Goal: Browse casually

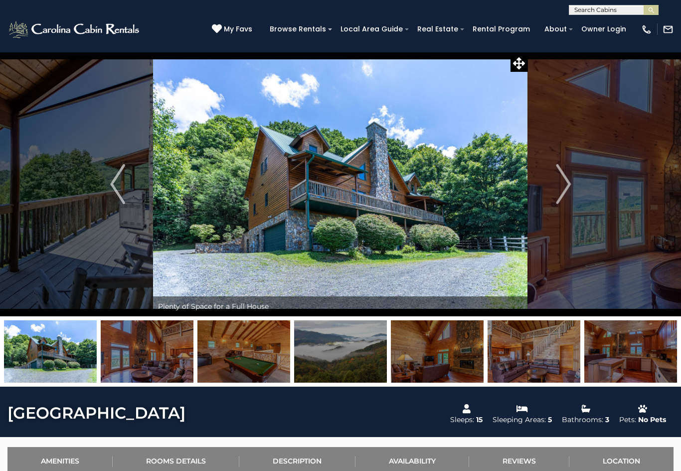
click at [569, 186] on img "Next" at bounding box center [563, 184] width 15 height 40
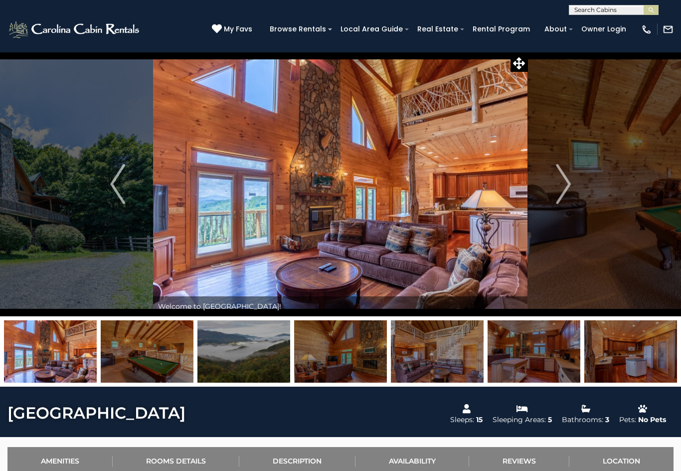
click at [572, 177] on button "Next" at bounding box center [563, 184] width 71 height 264
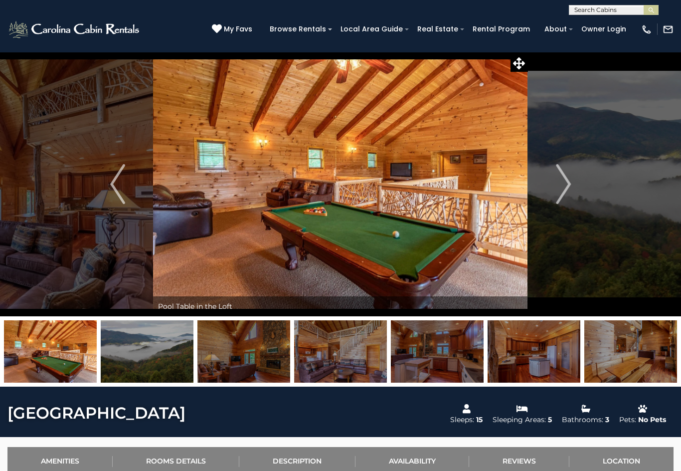
click at [564, 192] on img "Next" at bounding box center [563, 184] width 15 height 40
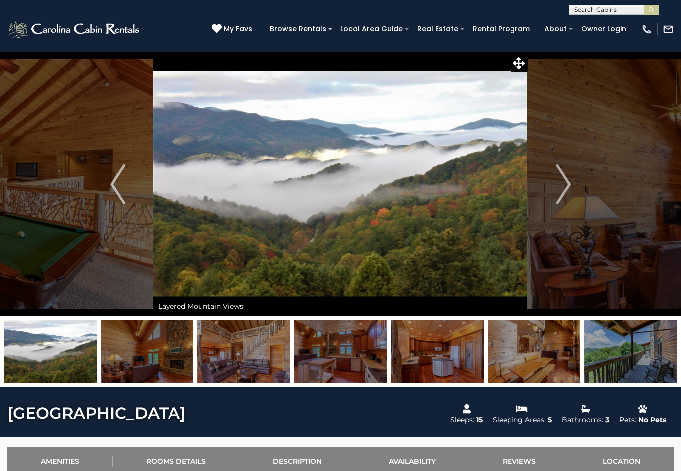
click at [564, 188] on img "Next" at bounding box center [563, 184] width 15 height 40
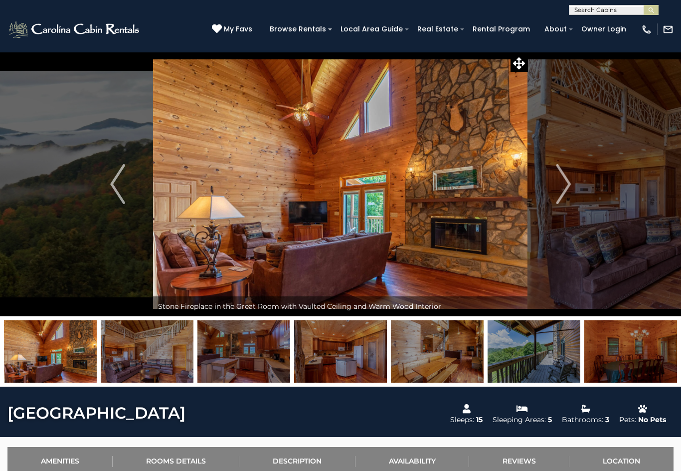
click at [571, 179] on img "Next" at bounding box center [563, 184] width 15 height 40
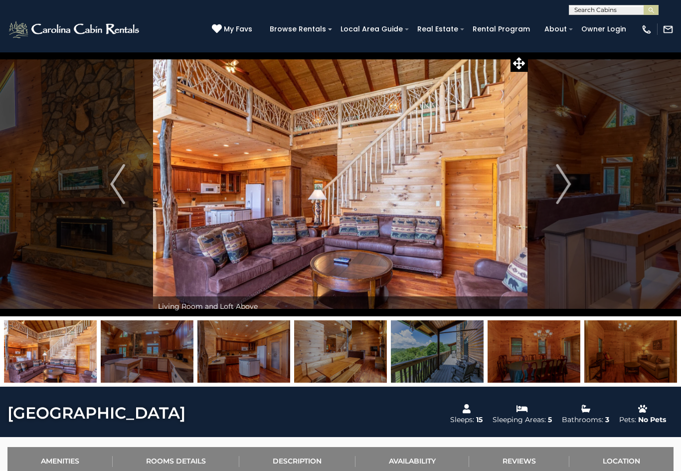
click at [572, 178] on button "Next" at bounding box center [563, 184] width 71 height 264
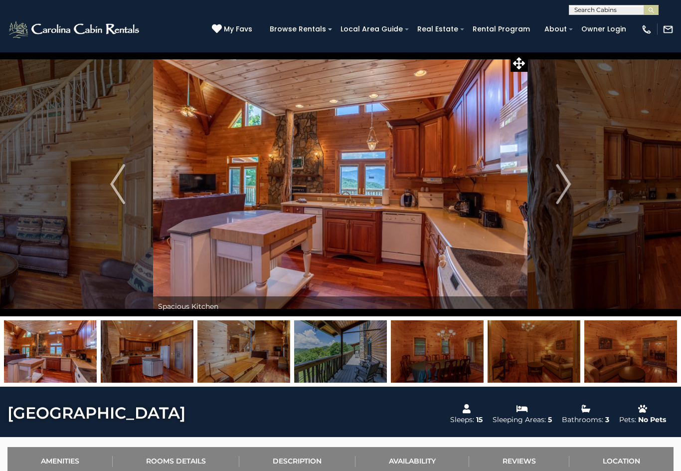
click at [559, 186] on img "Next" at bounding box center [563, 184] width 15 height 40
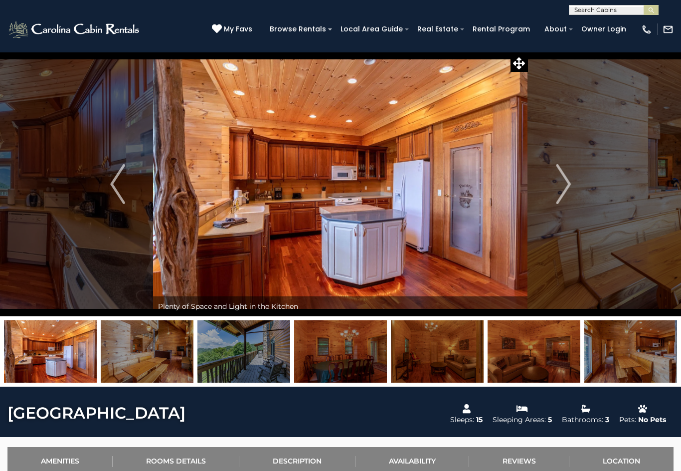
click at [123, 185] on img "Previous" at bounding box center [117, 184] width 15 height 40
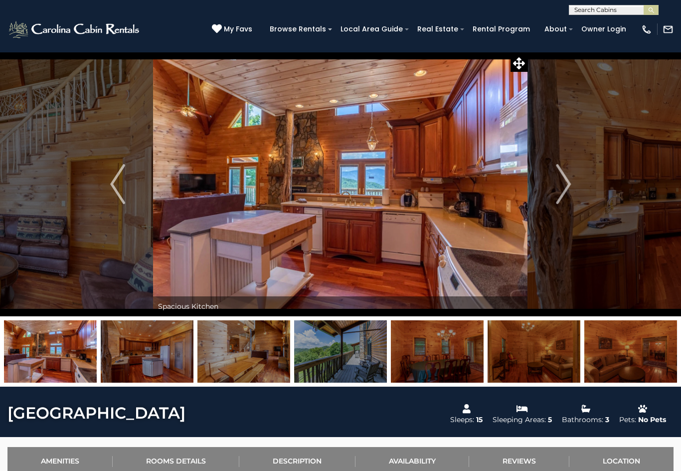
click at [366, 245] on img at bounding box center [340, 184] width 375 height 264
click at [333, 187] on img at bounding box center [340, 184] width 375 height 264
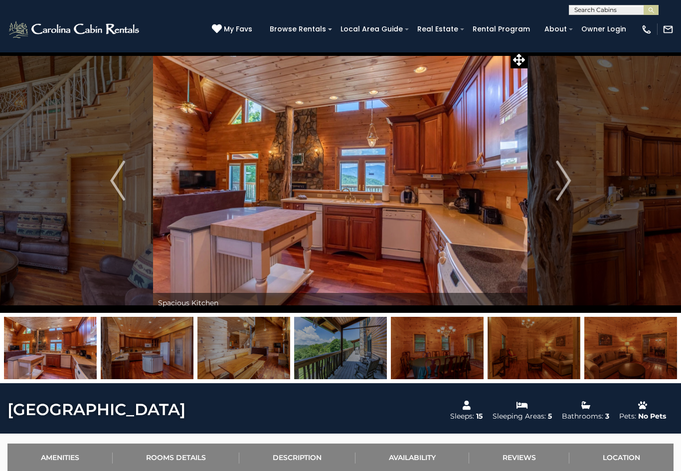
scroll to position [4, 0]
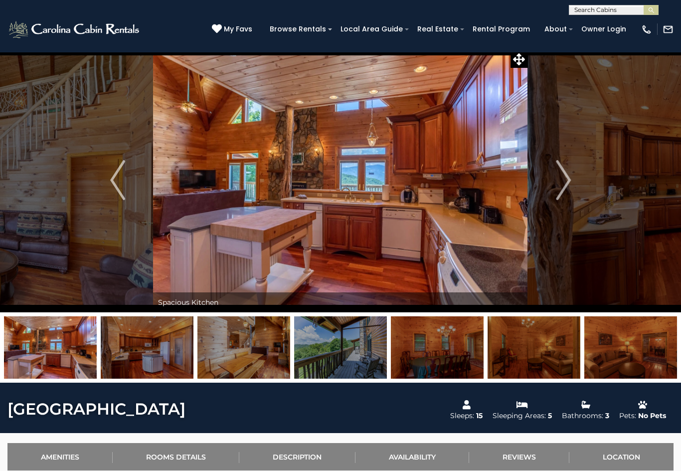
click at [455, 240] on img at bounding box center [340, 180] width 375 height 264
click at [563, 181] on img "Next" at bounding box center [563, 180] width 15 height 40
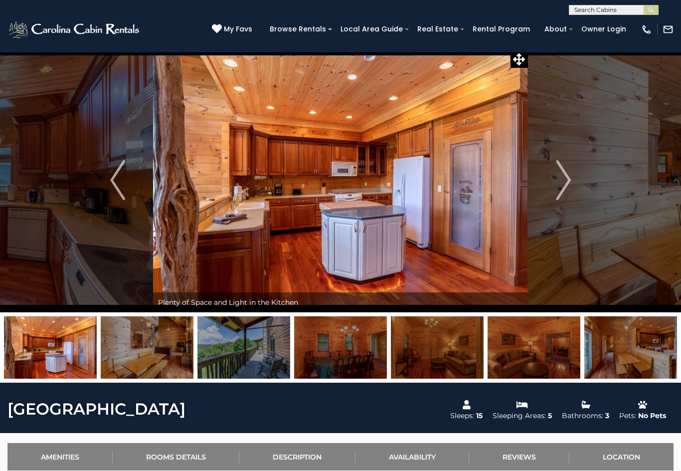
click at [566, 182] on img "Next" at bounding box center [563, 180] width 15 height 40
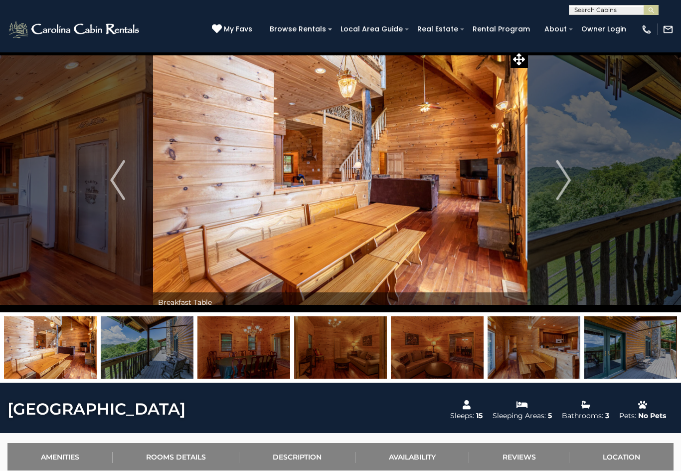
click at [572, 175] on button "Next" at bounding box center [563, 180] width 71 height 264
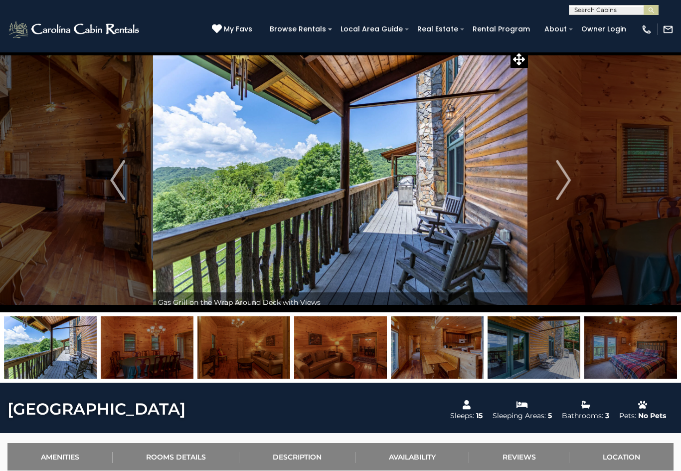
click at [577, 181] on button "Next" at bounding box center [563, 180] width 71 height 264
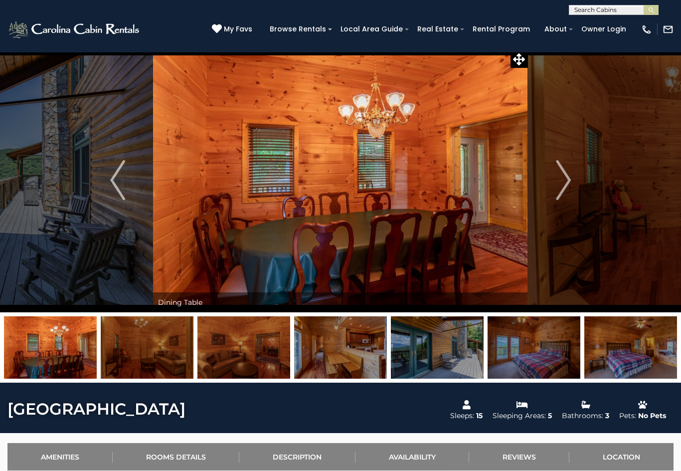
click at [569, 178] on img "Next" at bounding box center [563, 180] width 15 height 40
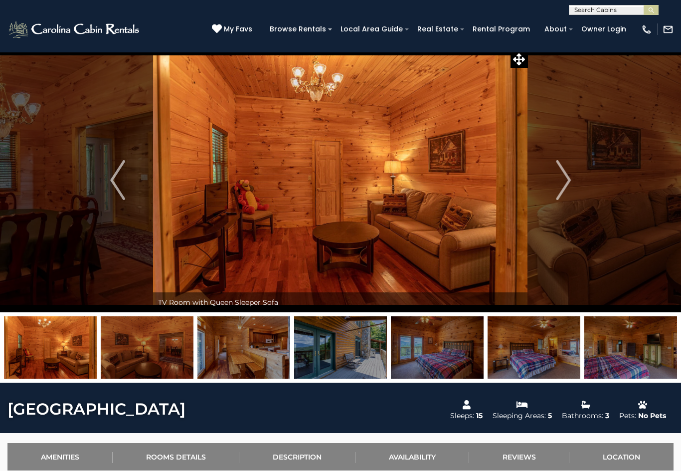
click at [575, 181] on button "Next" at bounding box center [563, 180] width 71 height 264
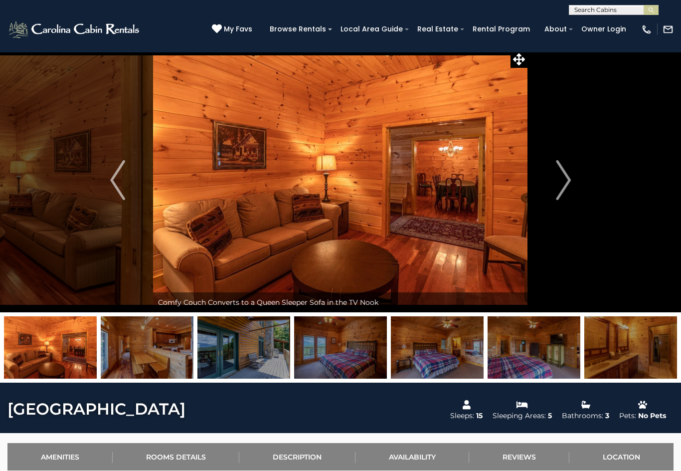
click at [128, 169] on button "Previous" at bounding box center [117, 180] width 71 height 264
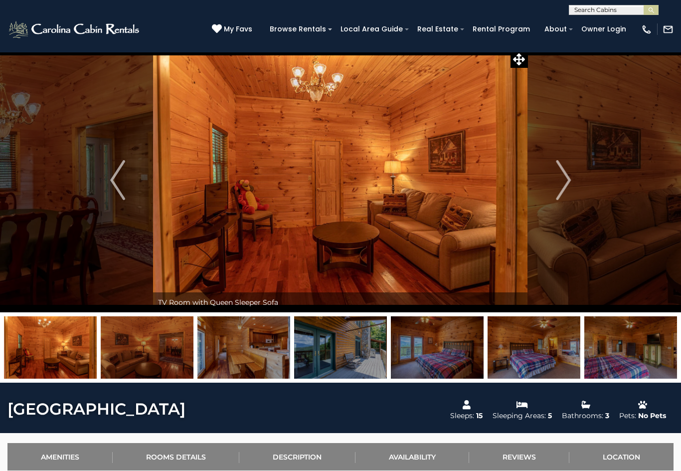
click at [571, 189] on img "Next" at bounding box center [563, 180] width 15 height 40
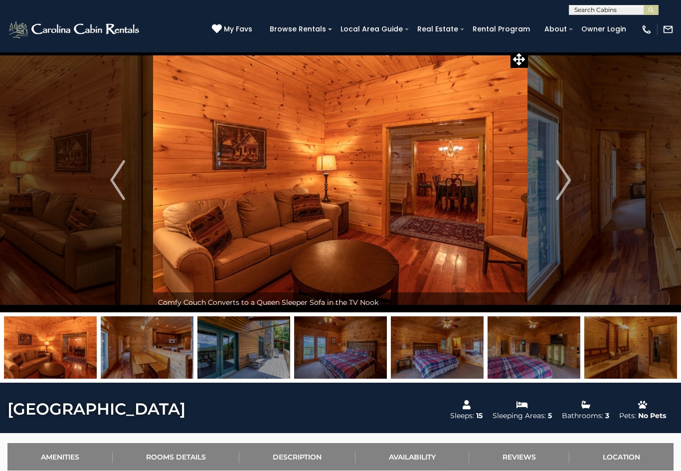
click at [570, 188] on img "Next" at bounding box center [563, 180] width 15 height 40
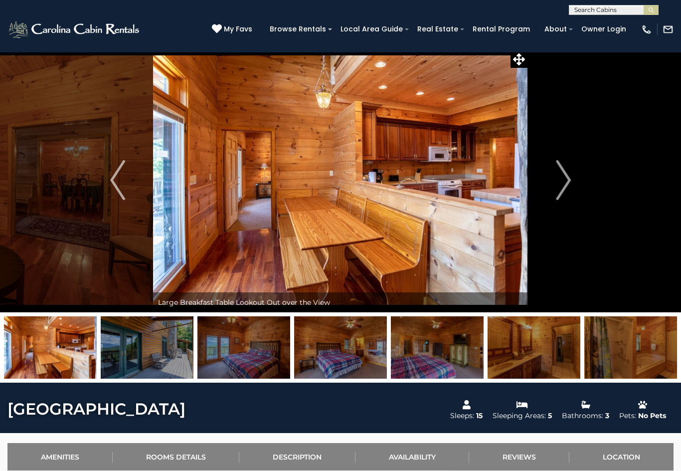
click at [561, 175] on img "Next" at bounding box center [563, 180] width 15 height 40
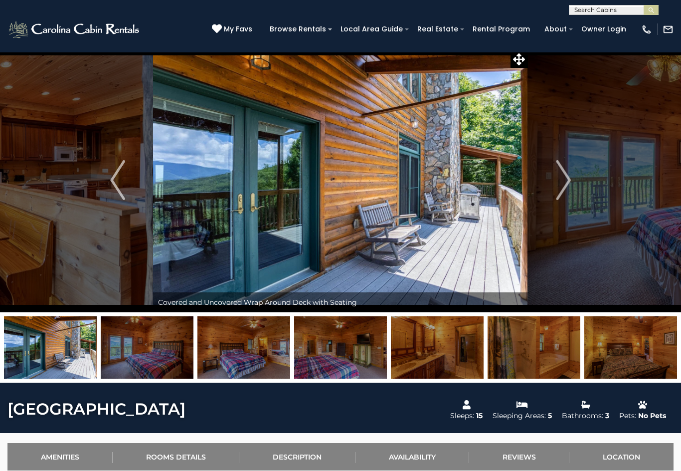
click at [568, 178] on img "Next" at bounding box center [563, 180] width 15 height 40
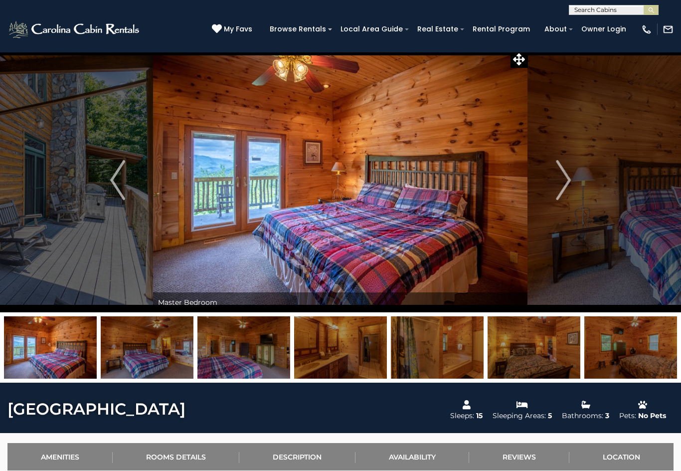
click at [567, 173] on img "Next" at bounding box center [563, 180] width 15 height 40
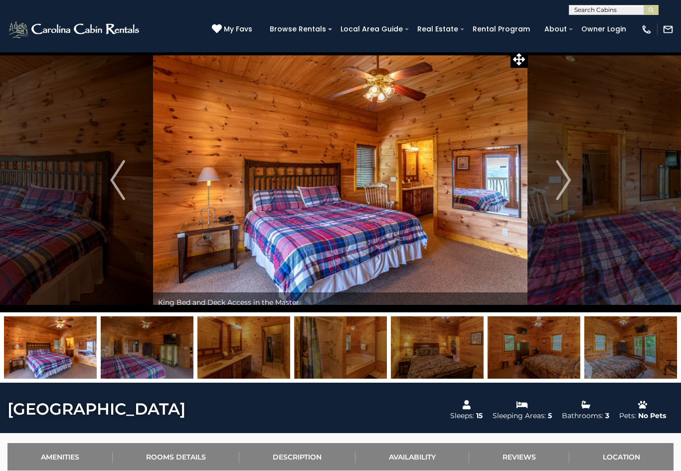
click at [560, 185] on img "Next" at bounding box center [563, 180] width 15 height 40
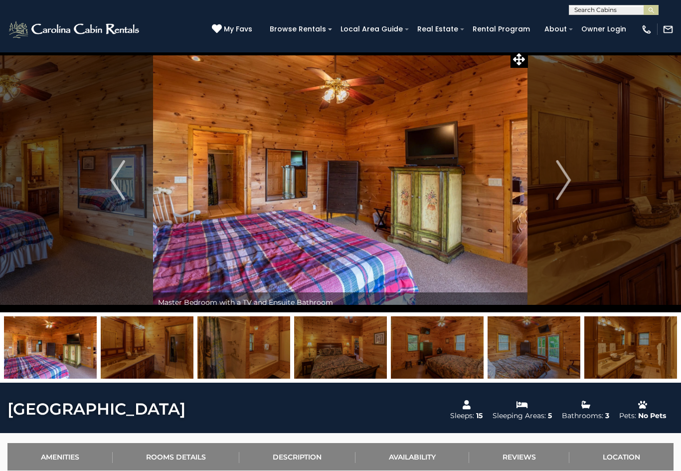
click at [565, 176] on img "Next" at bounding box center [563, 180] width 15 height 40
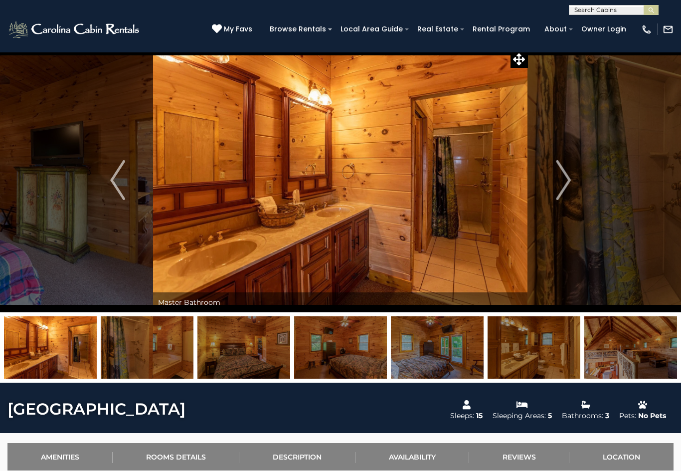
click at [566, 171] on img "Next" at bounding box center [563, 180] width 15 height 40
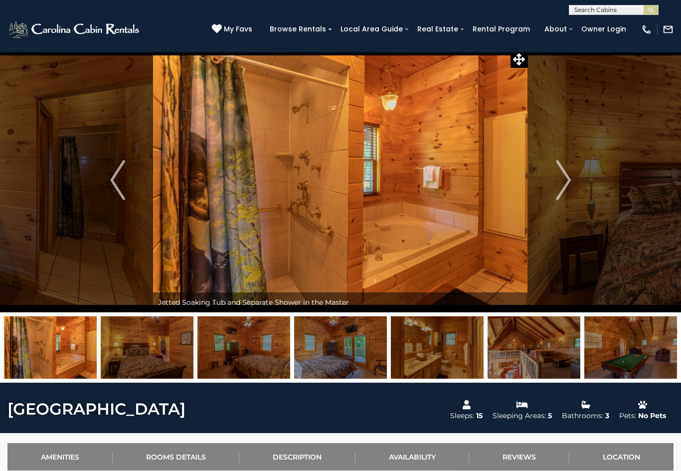
click at [569, 180] on img "Next" at bounding box center [563, 180] width 15 height 40
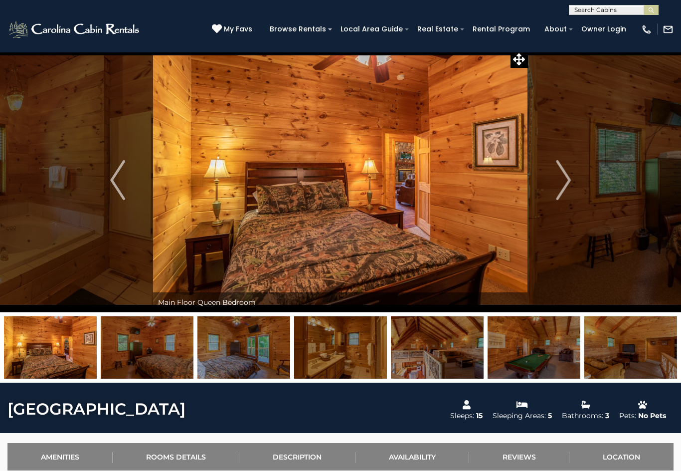
click at [568, 172] on img "Next" at bounding box center [563, 180] width 15 height 40
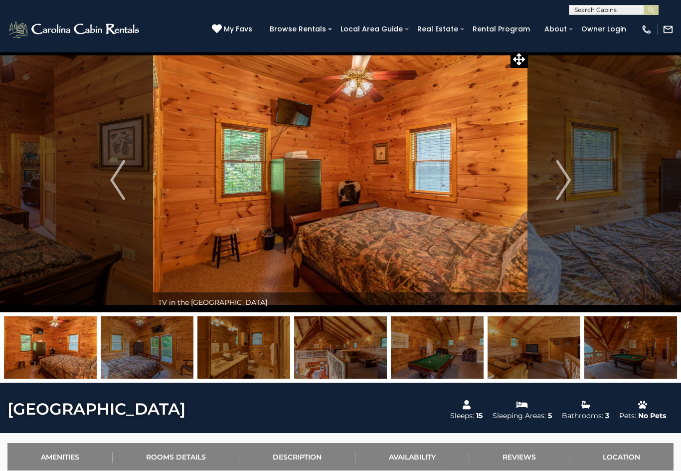
click at [571, 174] on img "Next" at bounding box center [563, 180] width 15 height 40
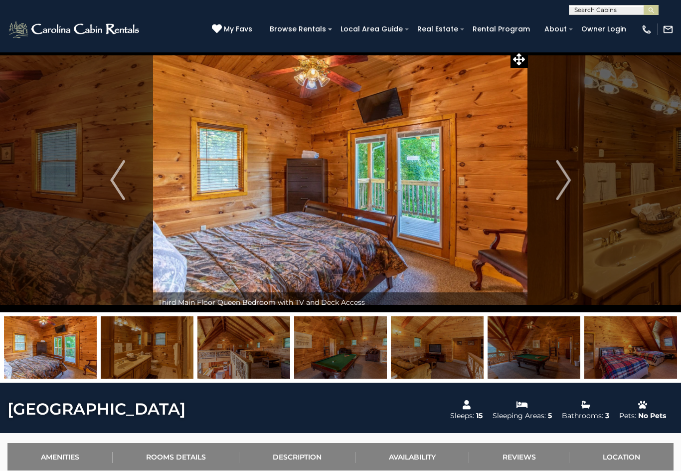
click at [572, 180] on button "Next" at bounding box center [563, 180] width 71 height 264
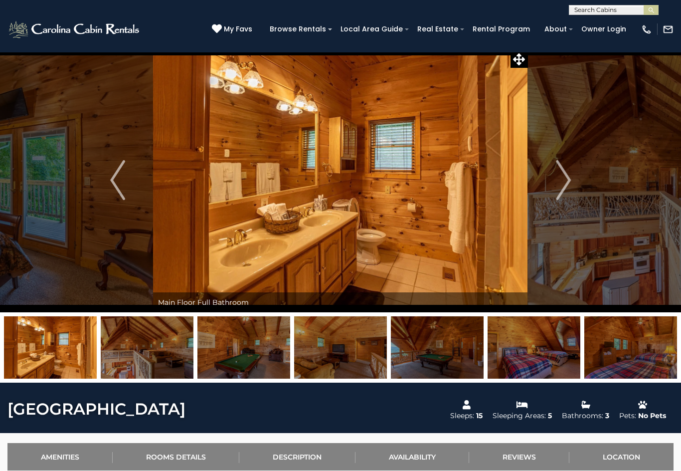
click at [571, 176] on img "Next" at bounding box center [563, 180] width 15 height 40
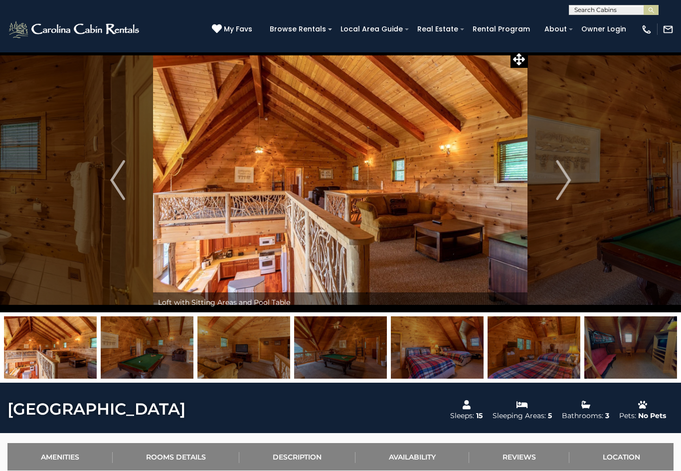
click at [571, 172] on img "Next" at bounding box center [563, 180] width 15 height 40
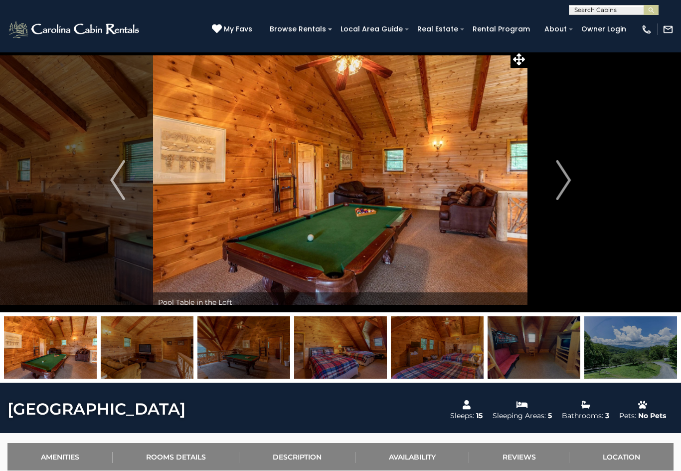
click at [572, 170] on button "Next" at bounding box center [563, 180] width 71 height 264
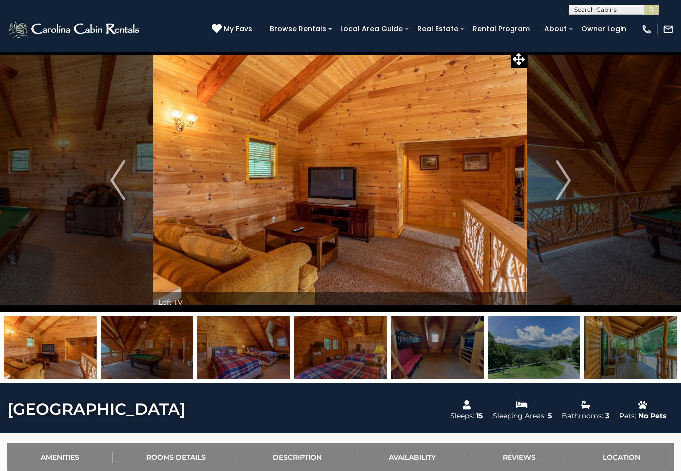
click at [573, 183] on button "Next" at bounding box center [563, 180] width 71 height 264
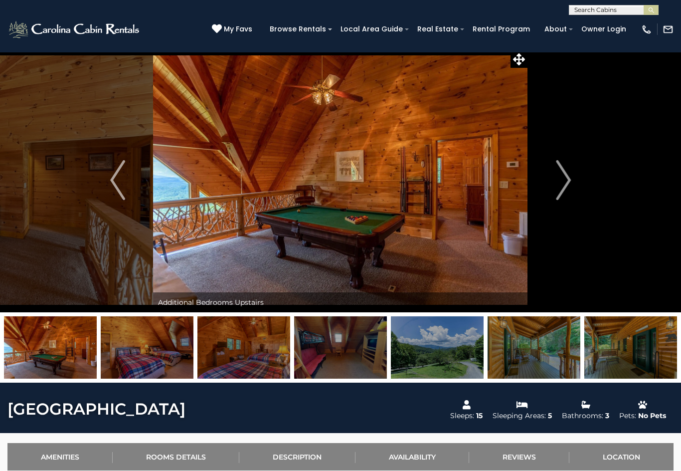
click at [570, 175] on img "Next" at bounding box center [563, 180] width 15 height 40
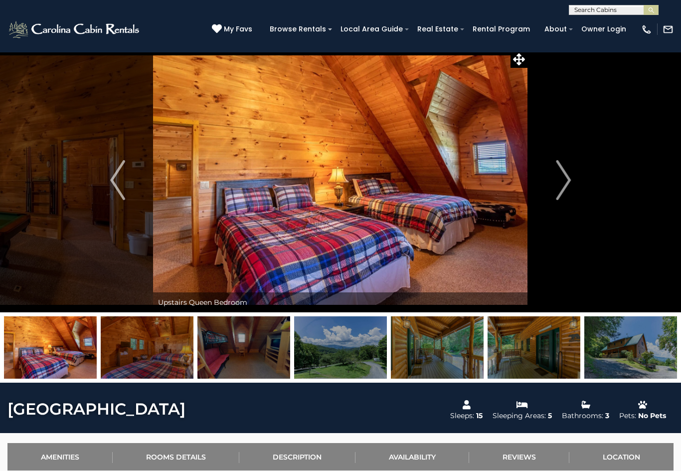
click at [574, 180] on button "Next" at bounding box center [563, 180] width 71 height 264
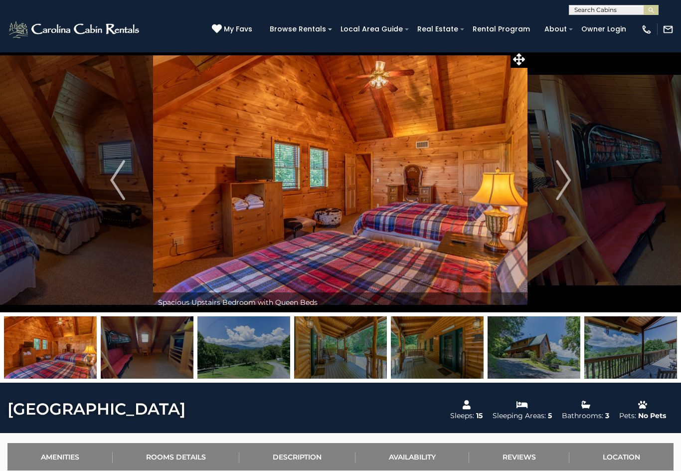
click at [569, 176] on img "Next" at bounding box center [563, 180] width 15 height 40
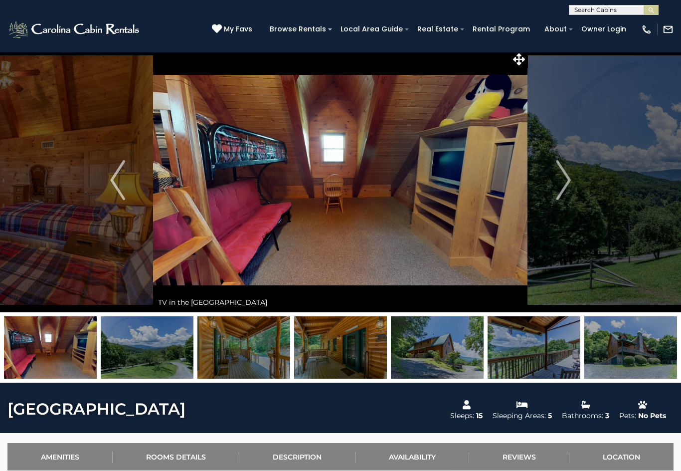
click at [573, 180] on button "Next" at bounding box center [563, 180] width 71 height 264
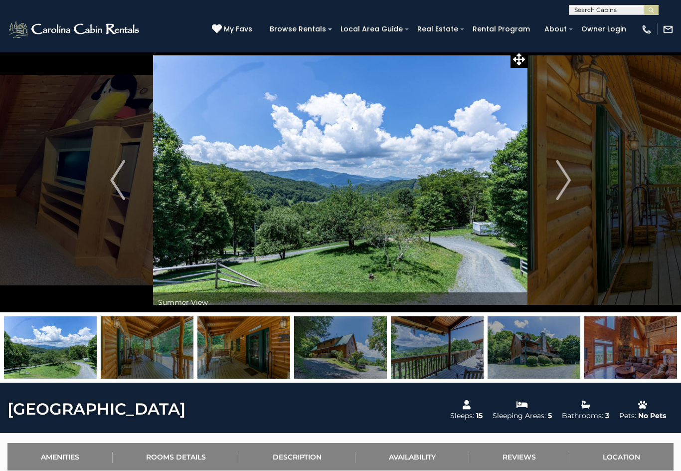
click at [567, 181] on img "Next" at bounding box center [563, 180] width 15 height 40
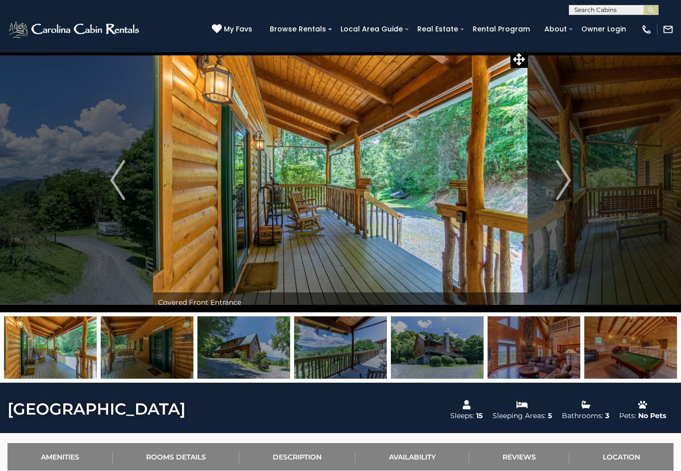
click at [571, 175] on img "Next" at bounding box center [563, 180] width 15 height 40
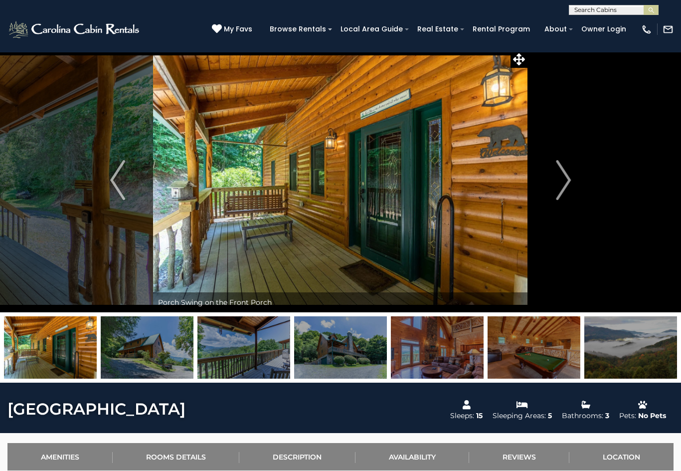
click at [568, 176] on img "Next" at bounding box center [563, 180] width 15 height 40
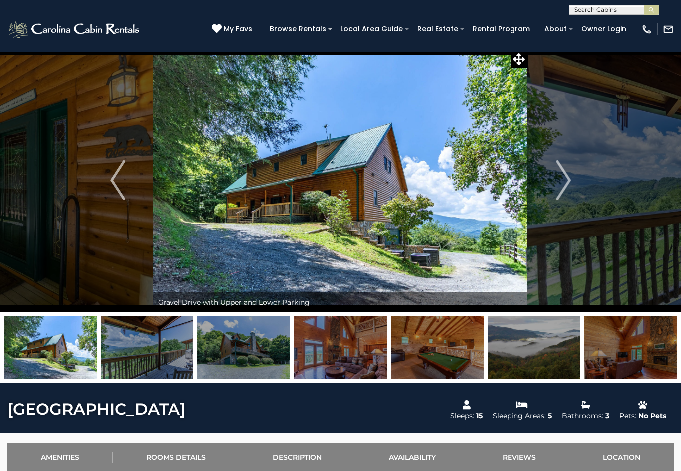
click at [571, 186] on img "Next" at bounding box center [563, 180] width 15 height 40
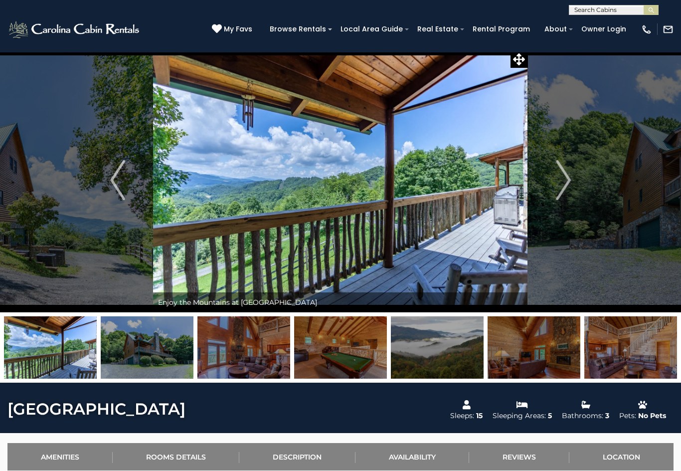
click at [568, 184] on img "Next" at bounding box center [563, 180] width 15 height 40
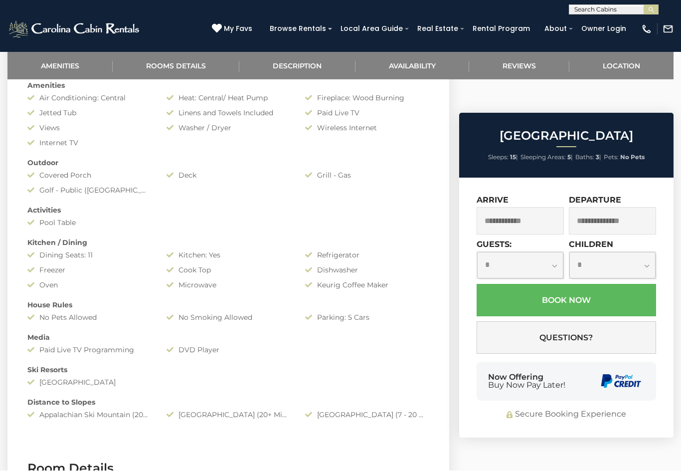
scroll to position [451, 0]
